Goal: Navigation & Orientation: Find specific page/section

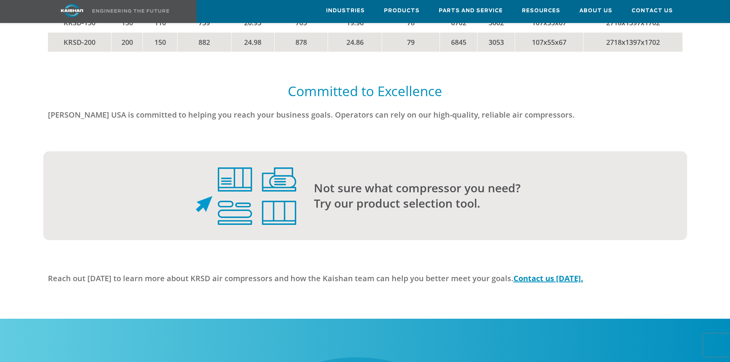
scroll to position [2107, 0]
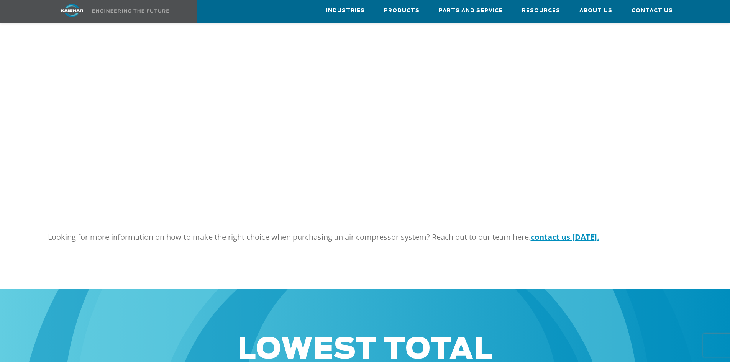
scroll to position [390, 0]
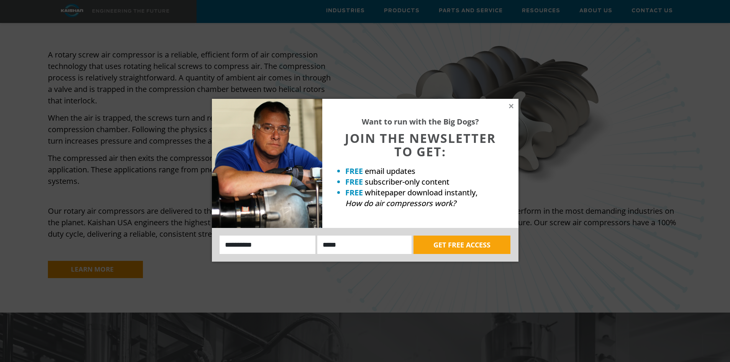
scroll to position [728, 0]
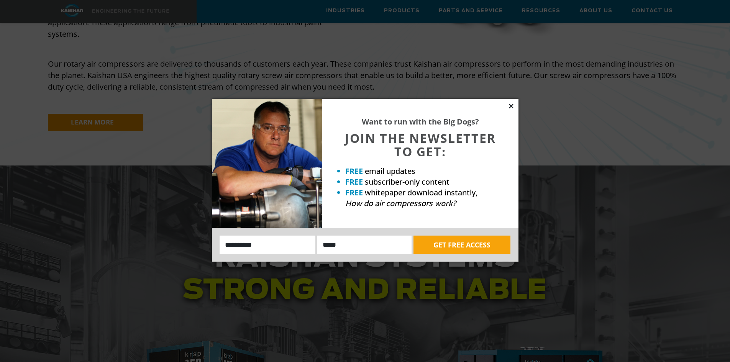
click at [508, 106] on icon at bounding box center [511, 106] width 7 height 7
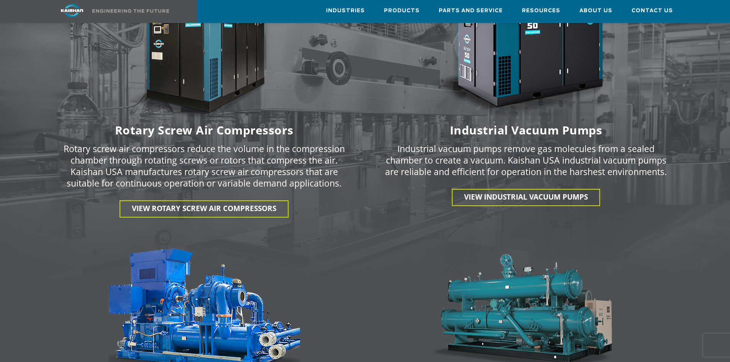
scroll to position [1090, 0]
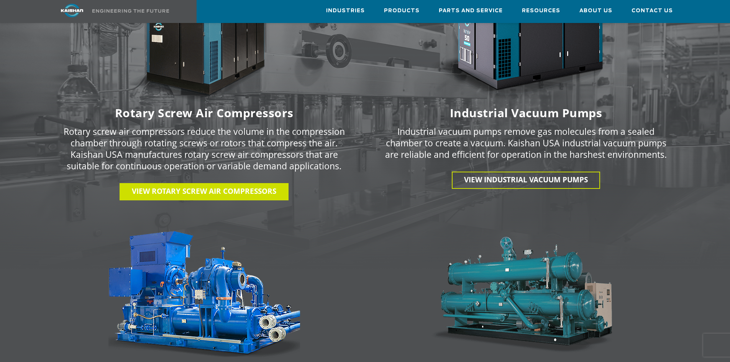
click at [271, 186] on span "View Rotary Screw Air Compressors" at bounding box center [204, 191] width 144 height 10
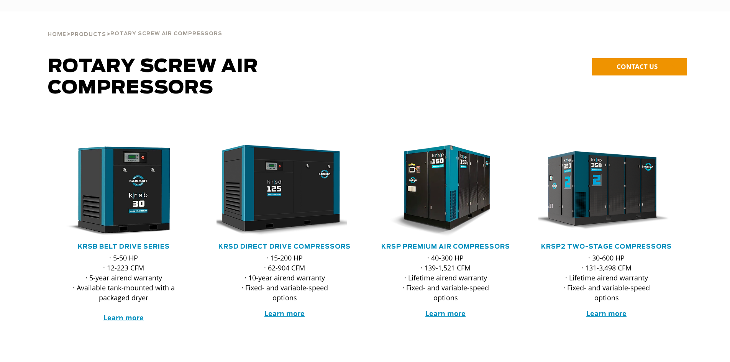
click at [240, 172] on img at bounding box center [279, 191] width 136 height 92
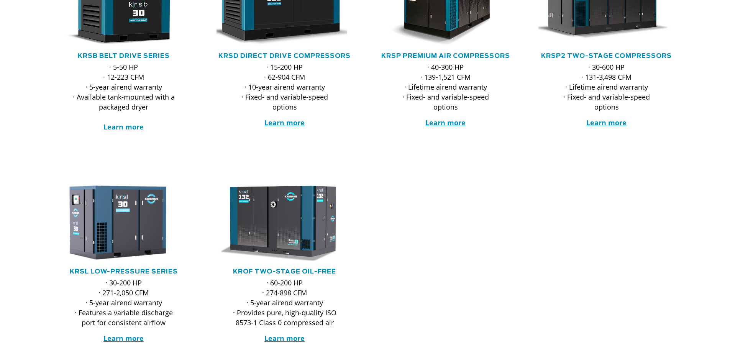
scroll to position [192, 0]
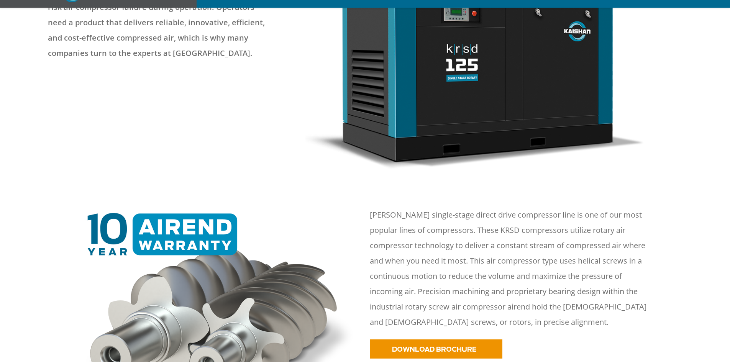
scroll to position [341, 0]
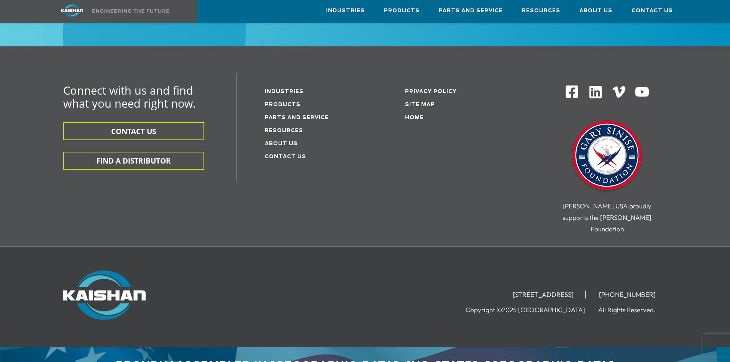
scroll to position [1272, 0]
